Goal: Communication & Community: Answer question/provide support

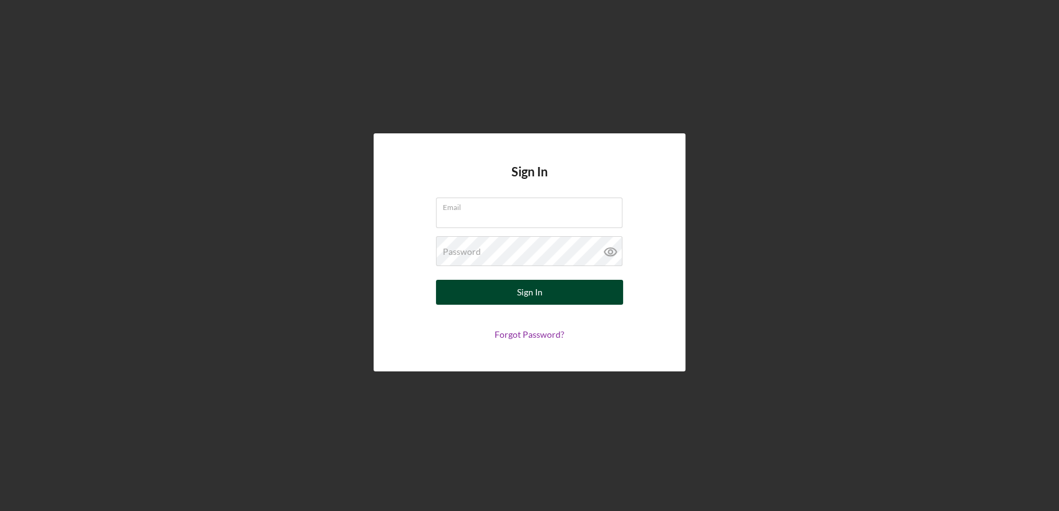
type input "[EMAIL_ADDRESS][DOMAIN_NAME]"
click at [497, 299] on button "Sign In" at bounding box center [529, 292] width 187 height 25
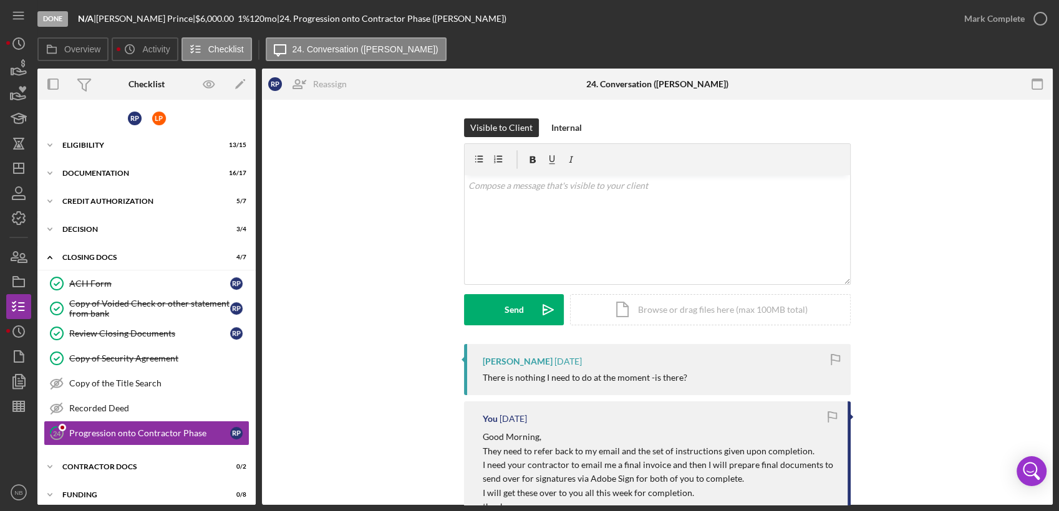
scroll to position [7, 0]
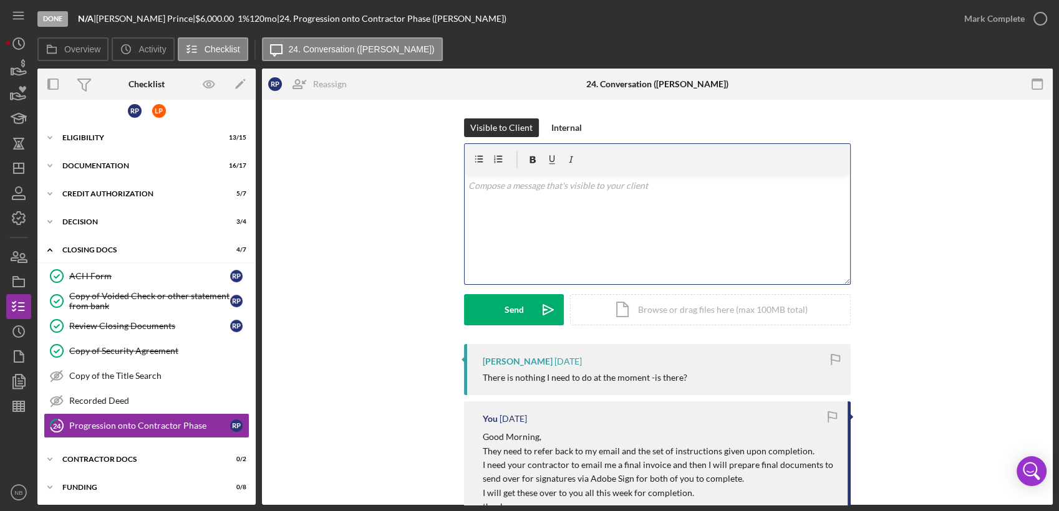
click at [538, 189] on p at bounding box center [657, 186] width 379 height 14
click at [468, 191] on p "Not at the moment [PERSON_NAME]" at bounding box center [657, 186] width 379 height 14
click at [584, 222] on p "Not at the moment [PERSON_NAME]" at bounding box center [657, 221] width 379 height 14
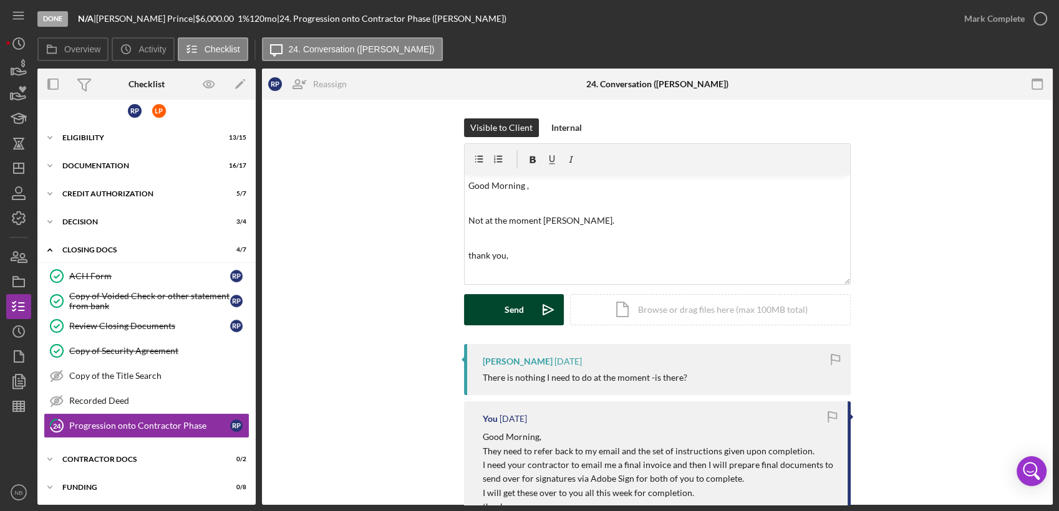
click at [509, 306] on div "Send" at bounding box center [514, 309] width 19 height 31
